Goal: Task Accomplishment & Management: Manage account settings

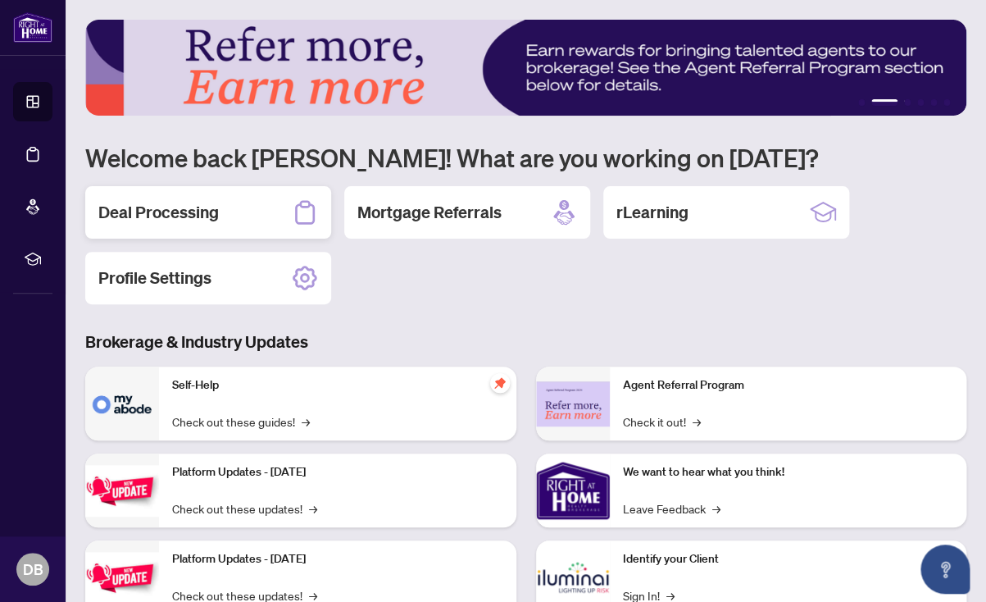
click at [155, 207] on h2 "Deal Processing" at bounding box center [158, 212] width 121 height 23
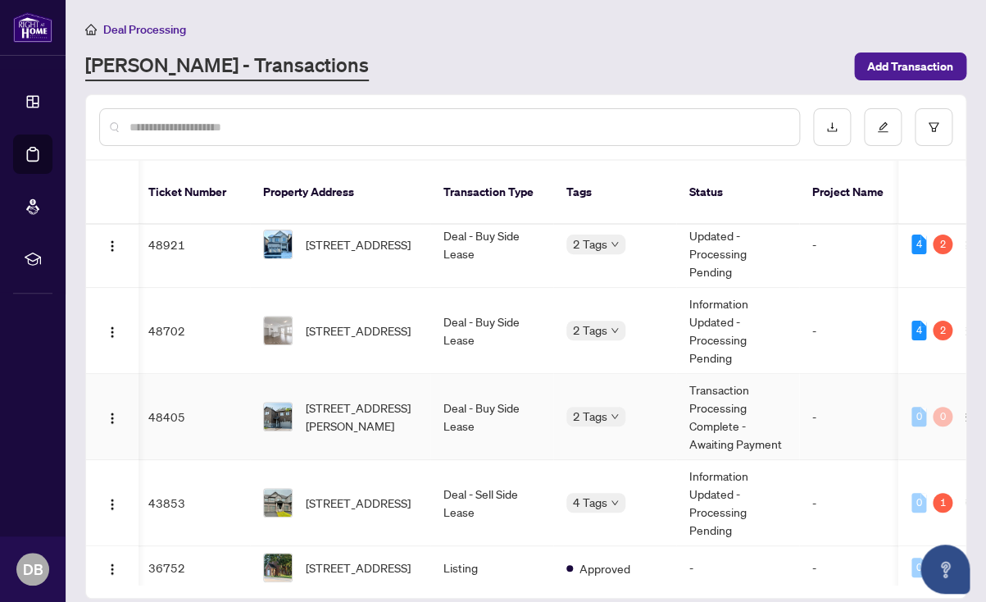
scroll to position [93, 3]
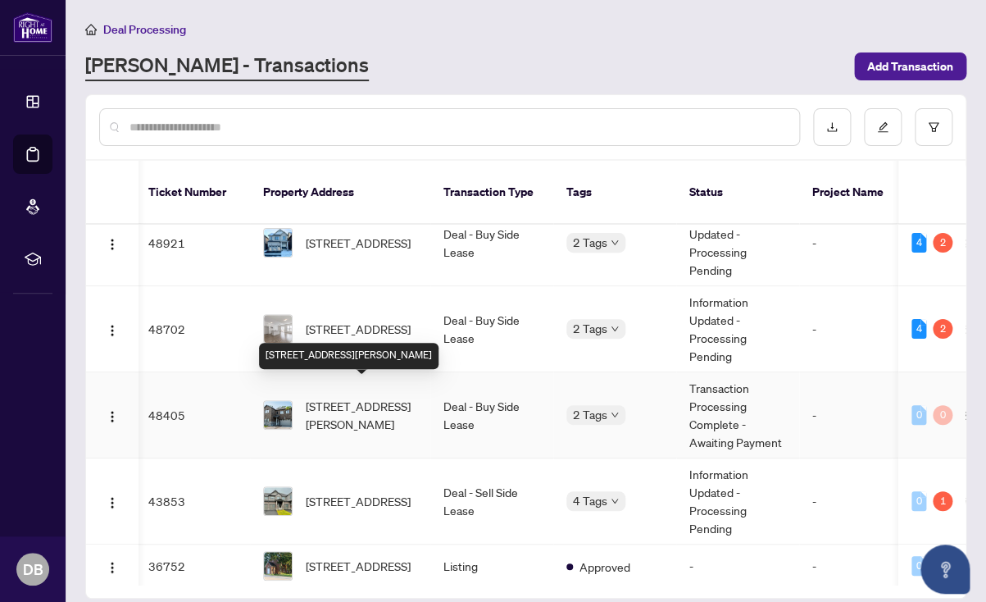
click at [339, 397] on span "[STREET_ADDRESS][PERSON_NAME]" at bounding box center [362, 415] width 112 height 36
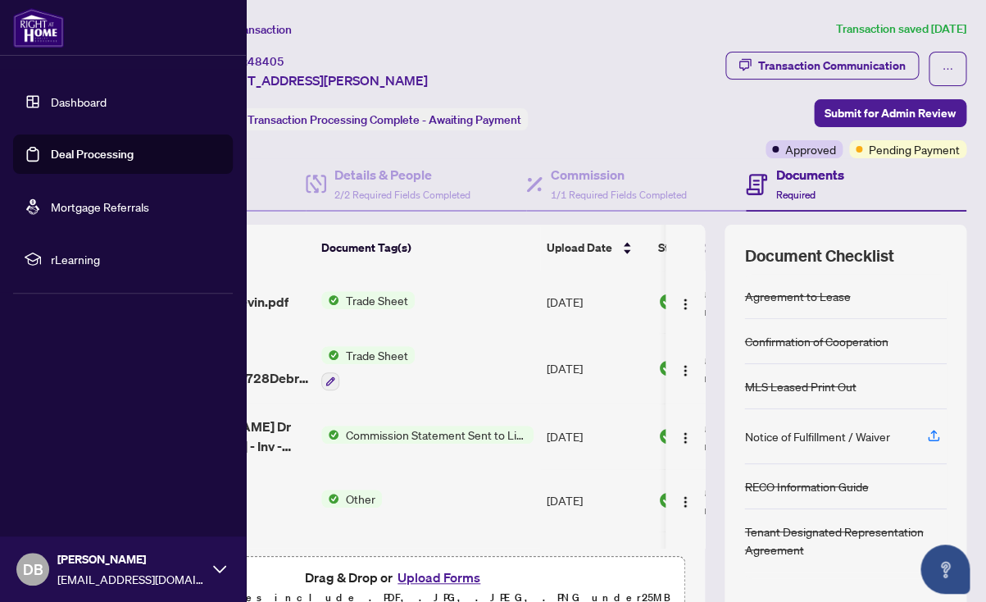
click at [75, 100] on link "Dashboard" at bounding box center [79, 101] width 56 height 15
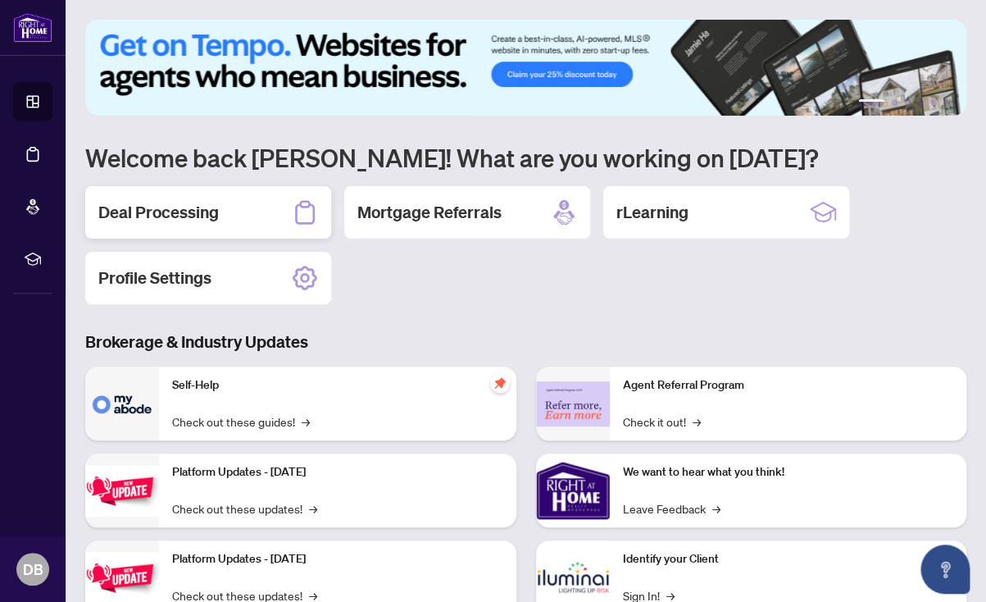
click at [189, 205] on h2 "Deal Processing" at bounding box center [158, 212] width 121 height 23
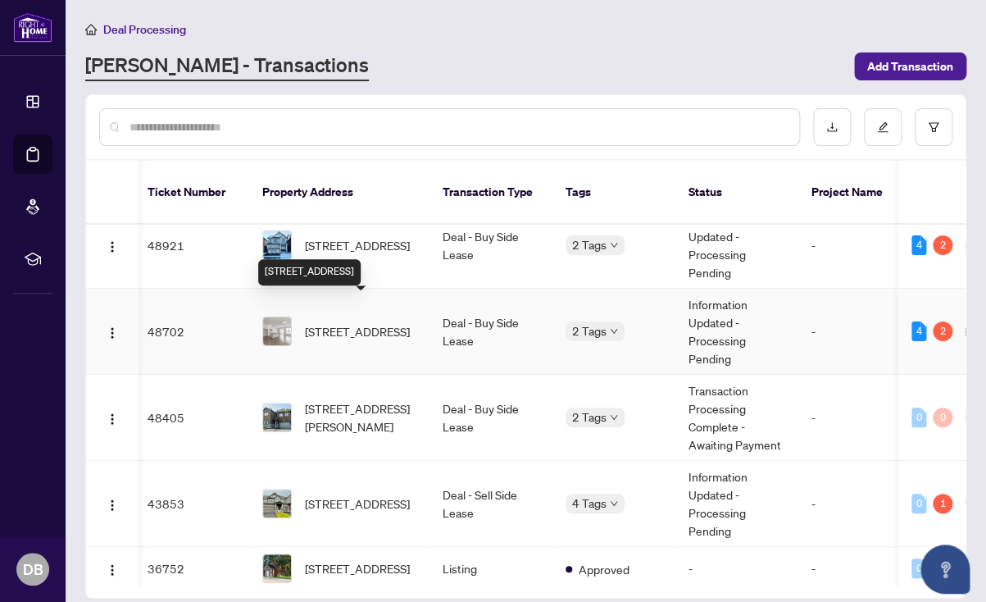
click at [325, 322] on span "[STREET_ADDRESS]" at bounding box center [357, 331] width 105 height 18
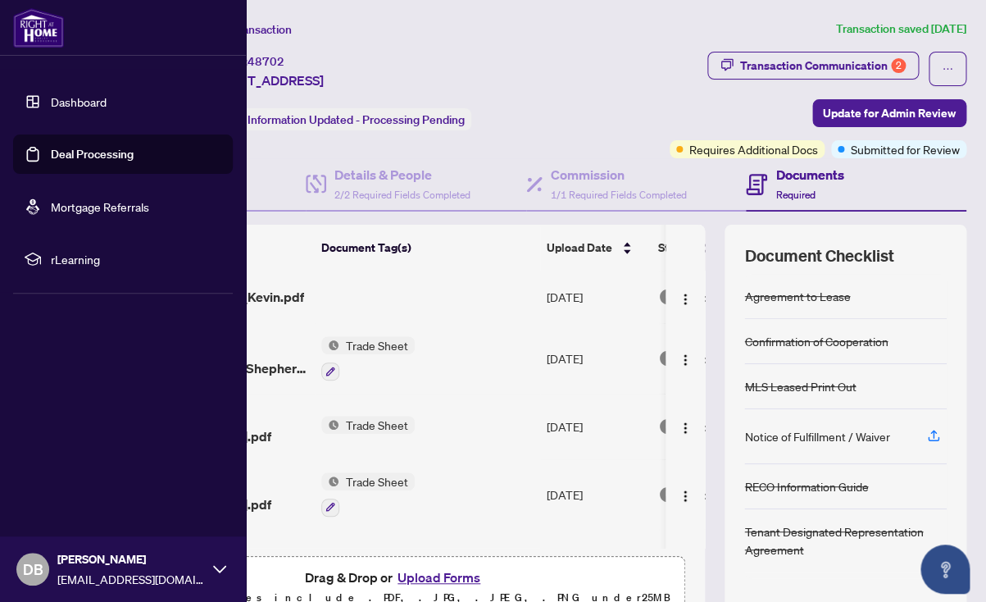
click at [74, 94] on link "Dashboard" at bounding box center [79, 101] width 56 height 15
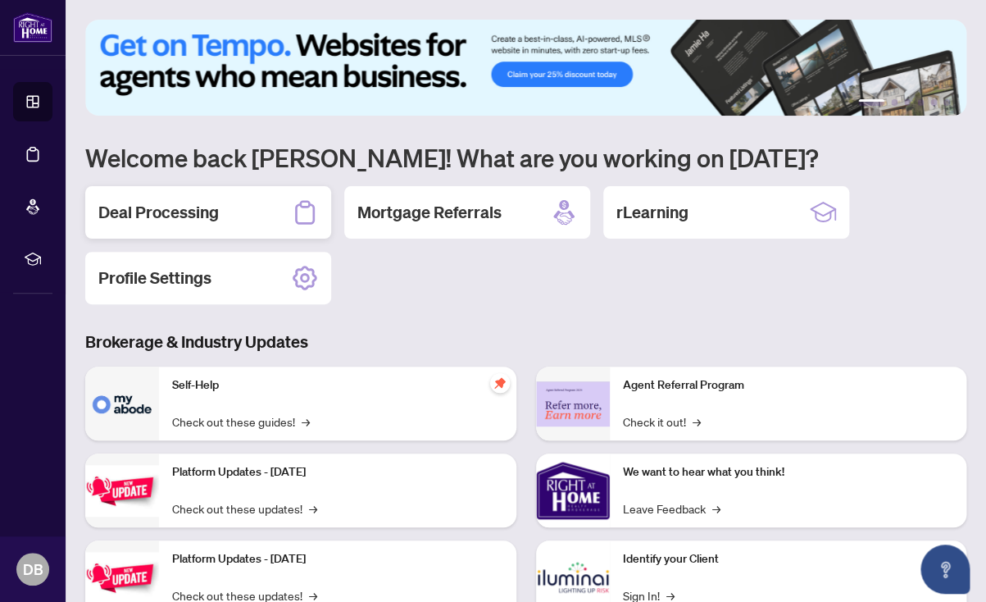
click at [153, 211] on h2 "Deal Processing" at bounding box center [158, 212] width 121 height 23
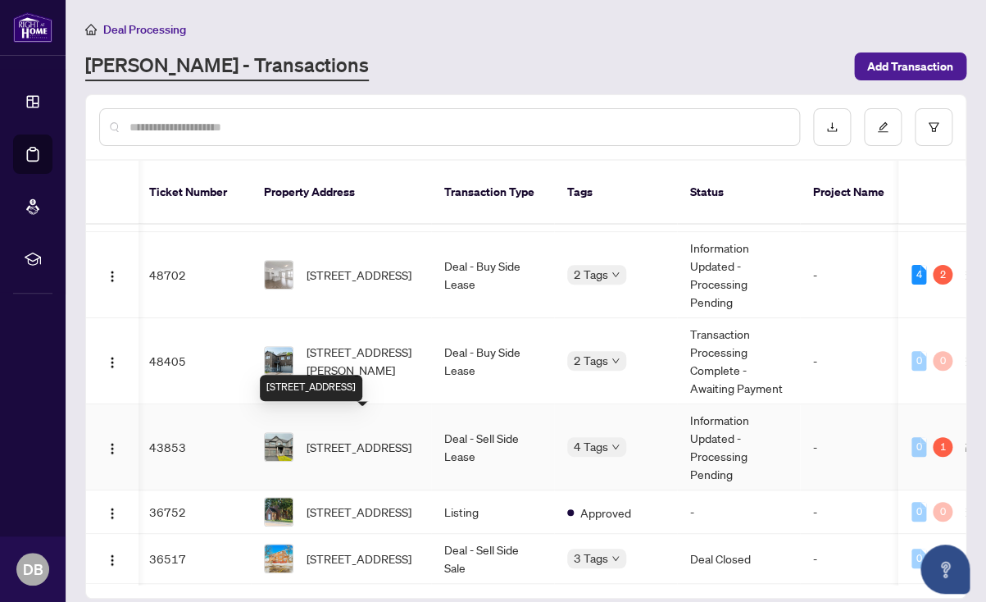
click at [359, 438] on span "[STREET_ADDRESS]" at bounding box center [359, 447] width 105 height 18
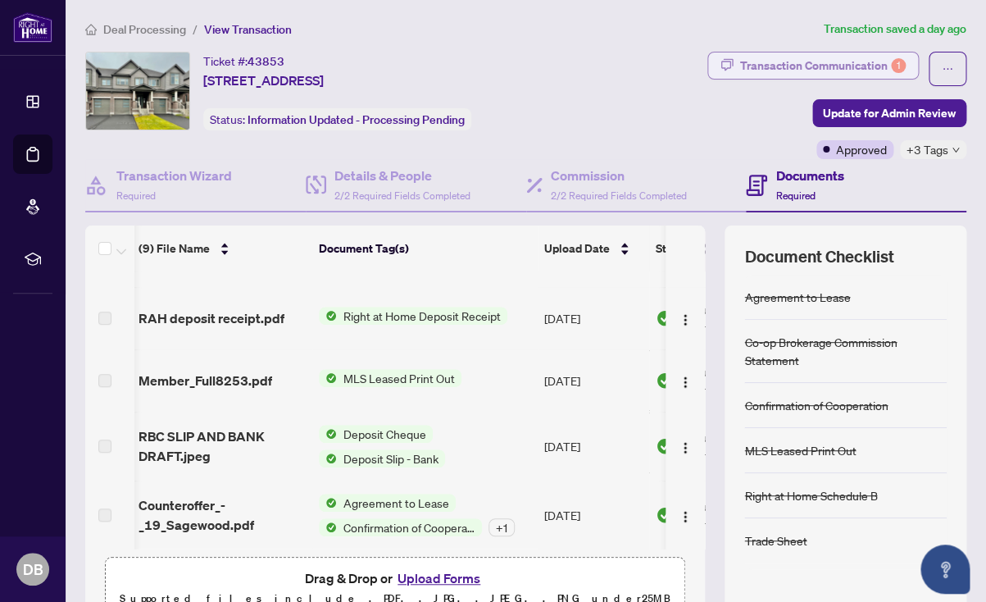
click at [786, 62] on div "Transaction Communication 1" at bounding box center [823, 65] width 166 height 26
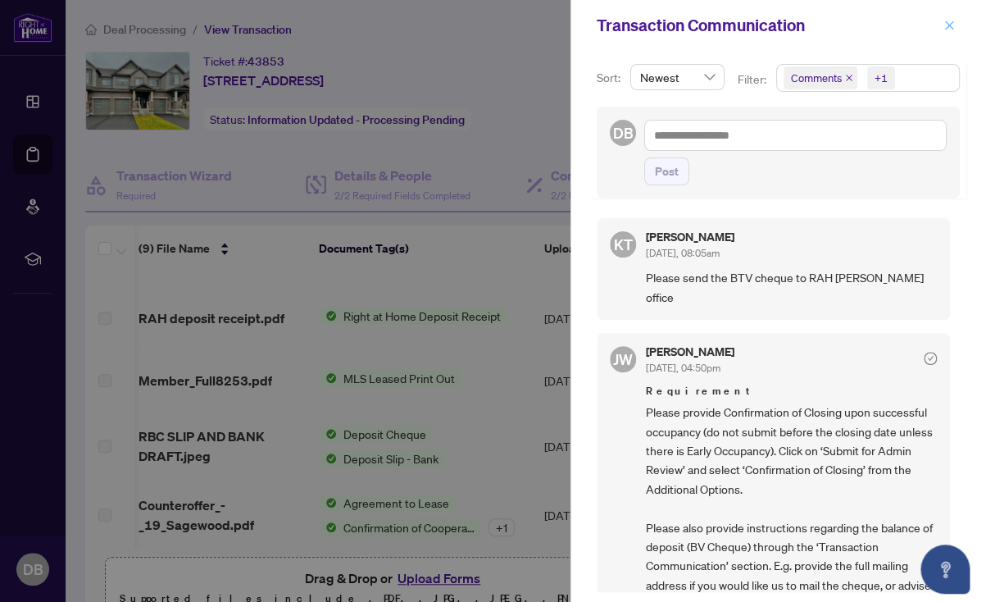
click at [949, 25] on icon "close" at bounding box center [949, 25] width 11 height 11
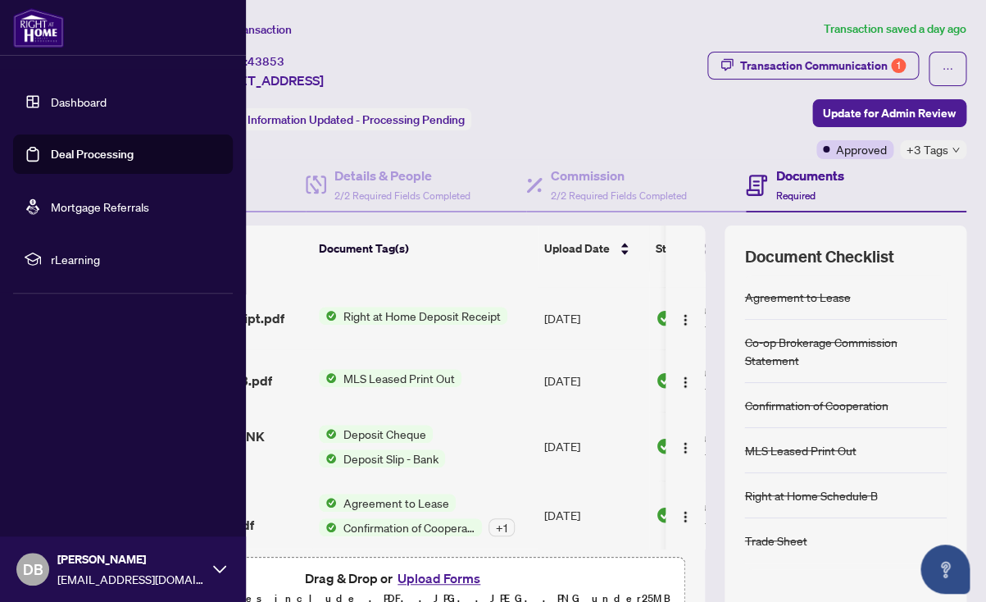
click at [72, 98] on link "Dashboard" at bounding box center [79, 101] width 56 height 15
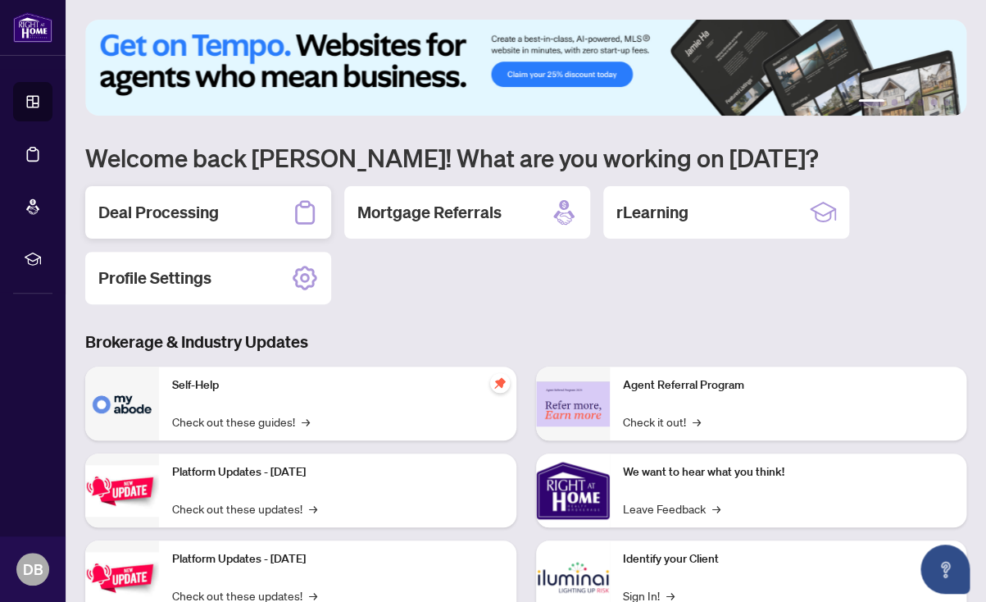
click at [192, 207] on h2 "Deal Processing" at bounding box center [158, 212] width 121 height 23
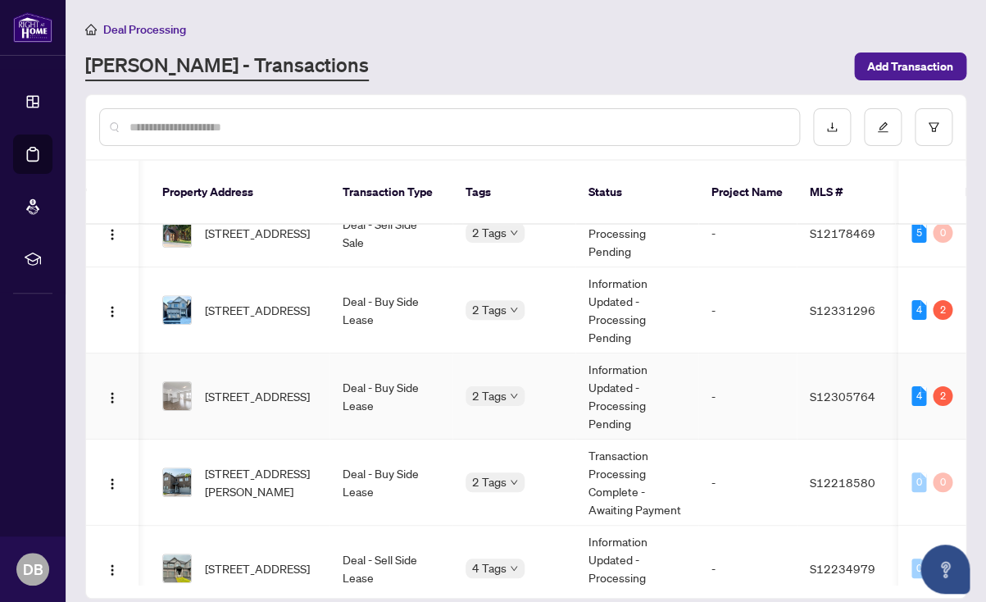
scroll to position [0, 104]
